Goal: Task Accomplishment & Management: Complete application form

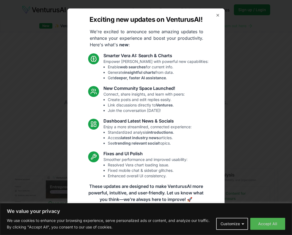
click at [217, 12] on div "Exciting new updates on VenturusAI! We're excited to announce some amazing upda…" at bounding box center [145, 117] width 157 height 219
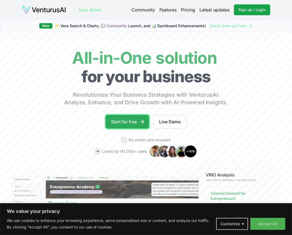
click at [136, 119] on link "Start for free" at bounding box center [127, 122] width 43 height 14
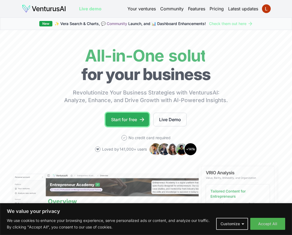
click at [140, 120] on icon at bounding box center [141, 119] width 5 height 5
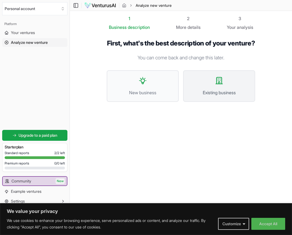
click at [202, 96] on span "Existing business" at bounding box center [219, 92] width 60 height 7
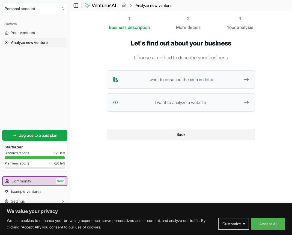
click at [148, 131] on button "Back" at bounding box center [181, 134] width 148 height 11
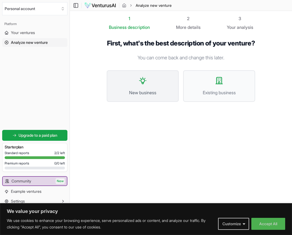
click at [154, 95] on button "New business" at bounding box center [143, 86] width 72 height 32
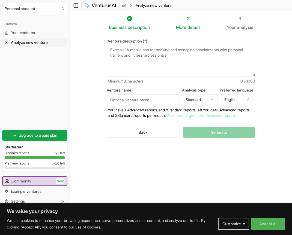
click at [172, 58] on textarea "Venture description (*)" at bounding box center [181, 61] width 148 height 32
type textarea "A"
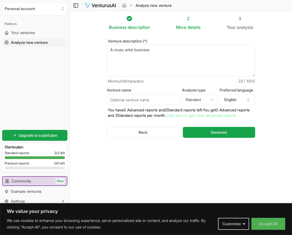
type textarea "A music artist business"
click at [161, 98] on input "Venture name" at bounding box center [143, 99] width 73 height 11
click at [123, 100] on input "[PERSON_NAME] quest" at bounding box center [143, 99] width 73 height 11
type input "[PERSON_NAME]"
click at [213, 138] on button "Generate" at bounding box center [219, 132] width 72 height 11
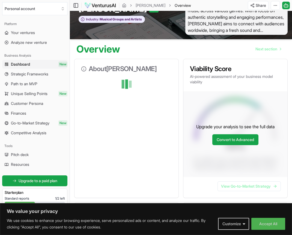
scroll to position [26, 0]
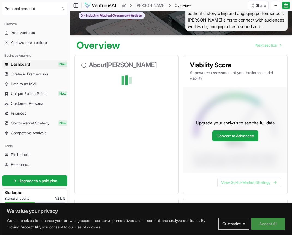
click at [273, 226] on button "Accept All" at bounding box center [268, 224] width 34 height 12
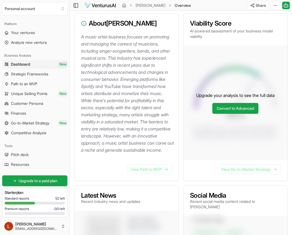
scroll to position [66, 0]
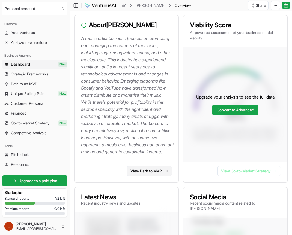
click at [161, 176] on link "View Path to MVP" at bounding box center [149, 171] width 45 height 10
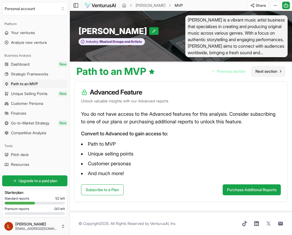
click at [273, 70] on span "Next section" at bounding box center [266, 71] width 22 height 5
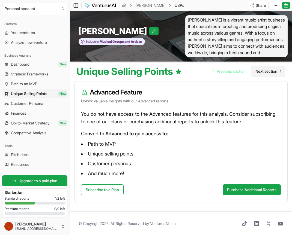
click at [273, 70] on span "Next section" at bounding box center [266, 71] width 22 height 5
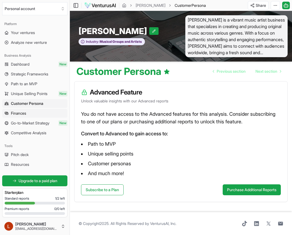
click at [43, 114] on link "Finances" at bounding box center [34, 113] width 65 height 9
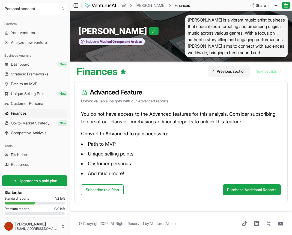
click at [231, 71] on span "Previous section" at bounding box center [231, 71] width 29 height 5
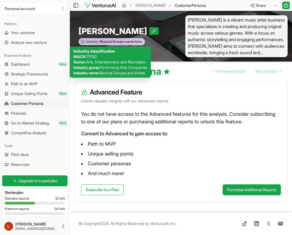
click at [125, 41] on span "Musical Groups and Artists" at bounding box center [120, 42] width 43 height 4
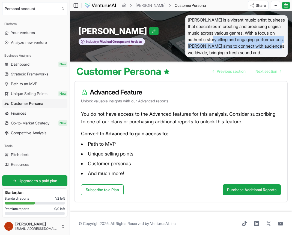
drag, startPoint x: 236, startPoint y: 37, endPoint x: 176, endPoint y: 34, distance: 60.9
click at [188, 39] on span "[PERSON_NAME] is a vibrant music artist business that specializes in creating a…" at bounding box center [236, 36] width 102 height 42
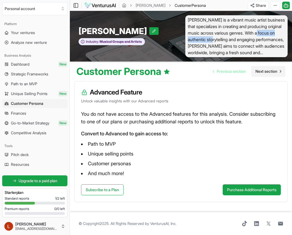
click at [268, 72] on span "Next section" at bounding box center [266, 71] width 22 height 5
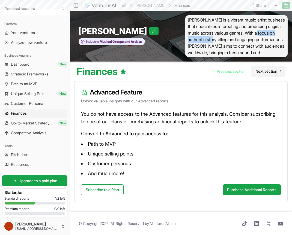
click at [268, 72] on span "Next section" at bounding box center [266, 71] width 22 height 5
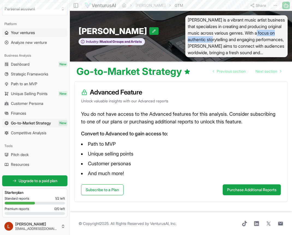
click at [31, 32] on span "Your ventures" at bounding box center [23, 32] width 24 height 5
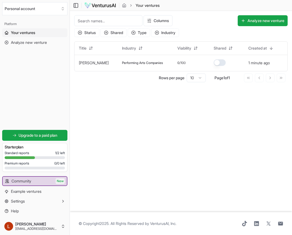
click at [17, 30] on span "Your ventures" at bounding box center [23, 32] width 24 height 5
click at [86, 64] on link "[PERSON_NAME]" at bounding box center [94, 63] width 30 height 5
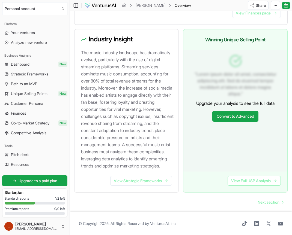
scroll to position [567, 0]
click at [154, 186] on link "View Strategic Frameworks" at bounding box center [141, 181] width 62 height 10
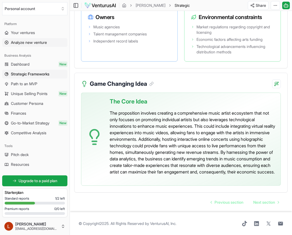
scroll to position [1291, 0]
click at [39, 82] on link "Path to an MVP" at bounding box center [34, 84] width 65 height 9
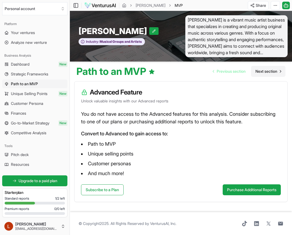
click at [264, 73] on span "Next section" at bounding box center [266, 71] width 22 height 5
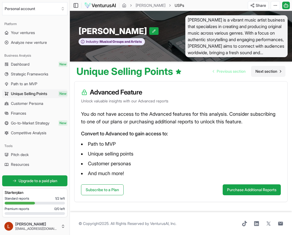
click at [257, 73] on span "Next section" at bounding box center [266, 71] width 22 height 5
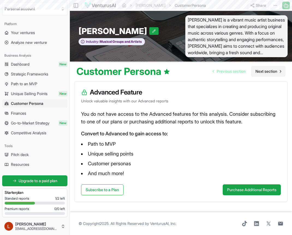
click at [257, 73] on span "Next section" at bounding box center [266, 71] width 22 height 5
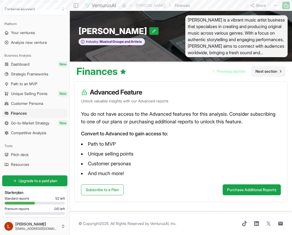
click at [257, 73] on span "Next section" at bounding box center [266, 71] width 22 height 5
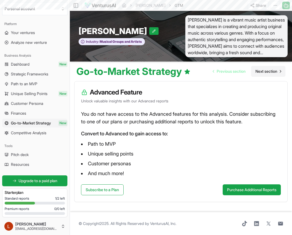
click at [257, 73] on span "Next section" at bounding box center [266, 71] width 22 height 5
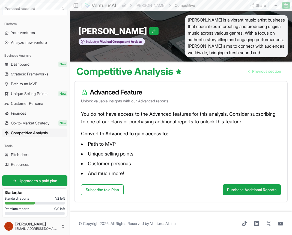
click at [257, 73] on span "Previous section" at bounding box center [266, 71] width 29 height 5
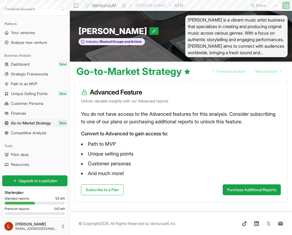
click at [257, 73] on span "Next section" at bounding box center [266, 71] width 22 height 5
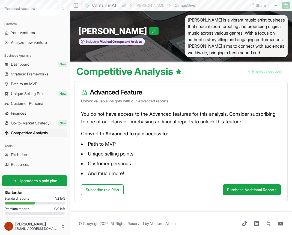
click at [257, 73] on span "Previous section" at bounding box center [266, 71] width 29 height 5
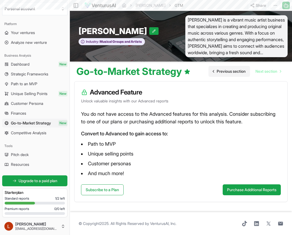
click at [235, 72] on span "Previous section" at bounding box center [231, 71] width 29 height 5
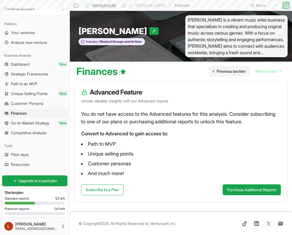
click at [235, 72] on span "Previous section" at bounding box center [231, 71] width 29 height 5
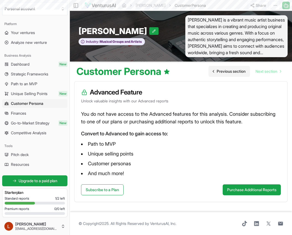
click at [235, 72] on span "Previous section" at bounding box center [231, 71] width 29 height 5
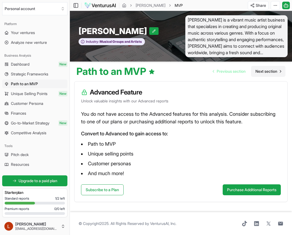
click at [274, 70] on span "Next section" at bounding box center [266, 71] width 22 height 5
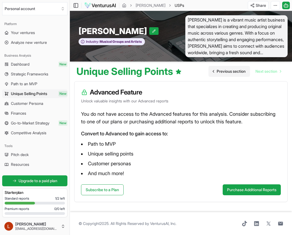
click at [235, 71] on span "Previous section" at bounding box center [231, 71] width 29 height 5
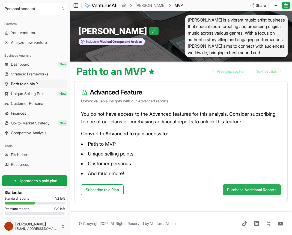
click at [254, 189] on button "Purchase Additional Reports" at bounding box center [252, 190] width 58 height 11
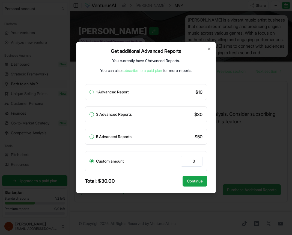
click at [254, 189] on div at bounding box center [146, 117] width 292 height 235
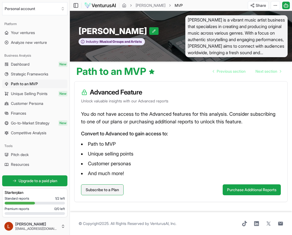
click at [114, 190] on link "Subscribe to a Plan" at bounding box center [102, 190] width 43 height 11
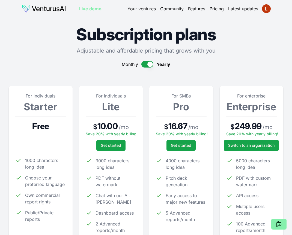
drag, startPoint x: 176, startPoint y: 42, endPoint x: 139, endPoint y: 37, distance: 37.6
click at [172, 42] on h1 "Subscription plans" at bounding box center [146, 34] width 274 height 16
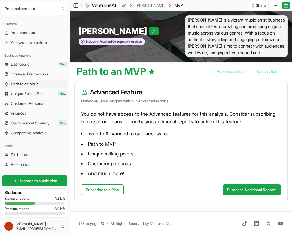
click at [219, 42] on span "[PERSON_NAME] is a vibrant music artist business that specializes in creating a…" at bounding box center [236, 36] width 102 height 42
click at [108, 40] on span "Musical Groups and Artists" at bounding box center [120, 42] width 43 height 4
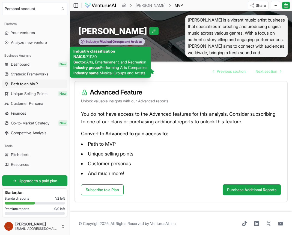
click at [115, 40] on span "Musical Groups and Artists" at bounding box center [120, 42] width 43 height 4
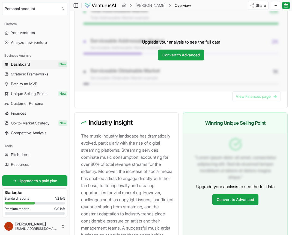
scroll to position [583, 0]
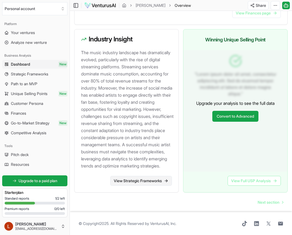
click at [150, 181] on link "View Strategic Frameworks" at bounding box center [141, 181] width 62 height 10
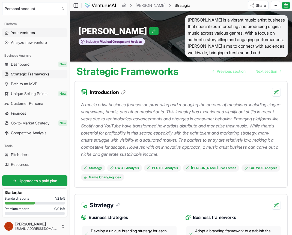
click at [46, 32] on link "Your ventures" at bounding box center [34, 32] width 65 height 9
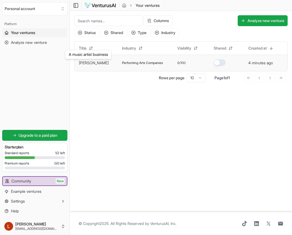
click at [93, 63] on link "[PERSON_NAME]" at bounding box center [94, 63] width 30 height 5
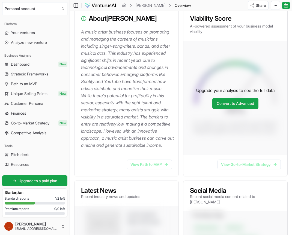
scroll to position [71, 0]
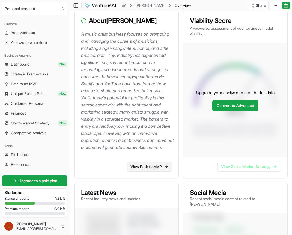
click at [142, 172] on link "View Path to MVP" at bounding box center [149, 167] width 45 height 10
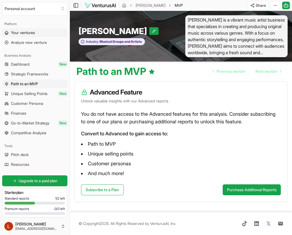
click at [31, 33] on span "Your ventures" at bounding box center [23, 32] width 24 height 5
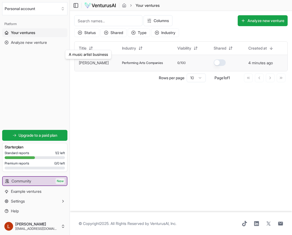
click at [97, 64] on link "[PERSON_NAME]" at bounding box center [94, 63] width 30 height 5
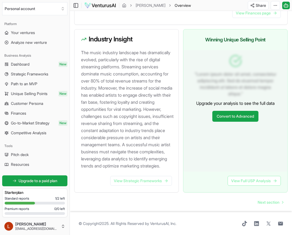
scroll to position [573, 0]
click at [149, 186] on link "View Strategic Frameworks" at bounding box center [141, 181] width 62 height 10
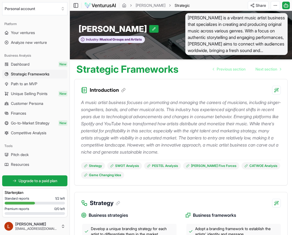
scroll to position [3, 0]
